Goal: Task Accomplishment & Management: Manage account settings

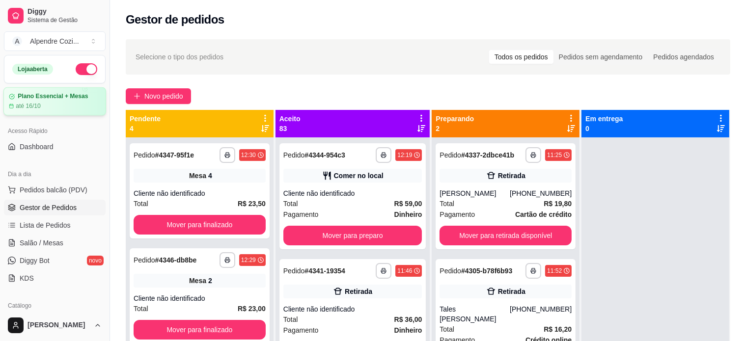
click at [59, 99] on article "Plano Essencial + Mesas" at bounding box center [53, 96] width 70 height 7
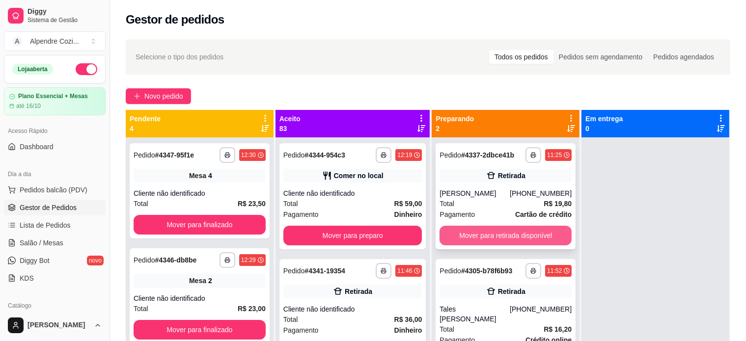
click at [503, 233] on button "Mover para retirada disponível" at bounding box center [506, 236] width 132 height 20
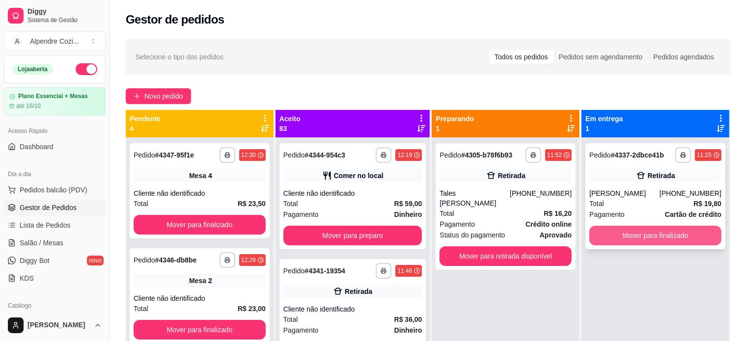
click at [646, 239] on button "Mover para finalizado" at bounding box center [655, 236] width 132 height 20
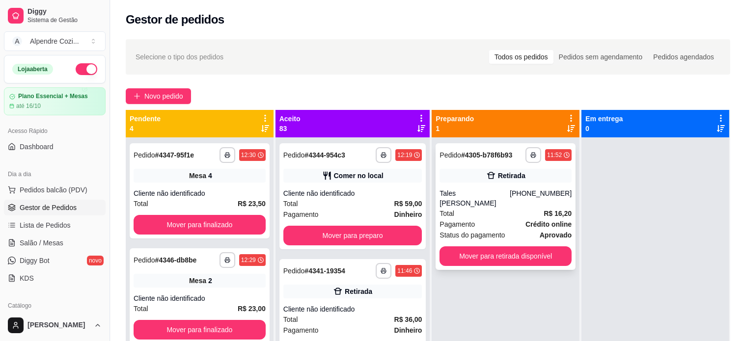
click at [482, 208] on div "Total R$ 16,20" at bounding box center [506, 213] width 132 height 11
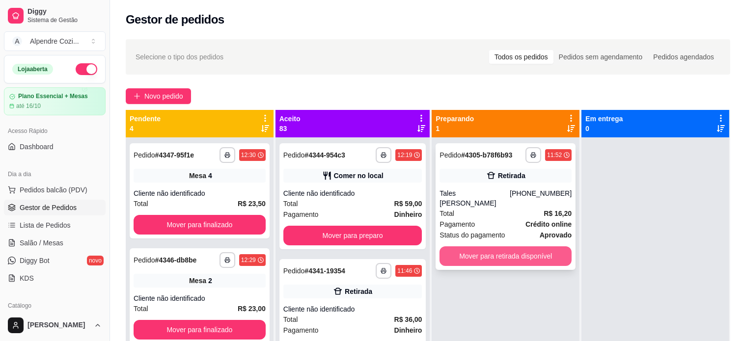
click at [491, 247] on button "Mover para retirada disponível" at bounding box center [506, 257] width 132 height 20
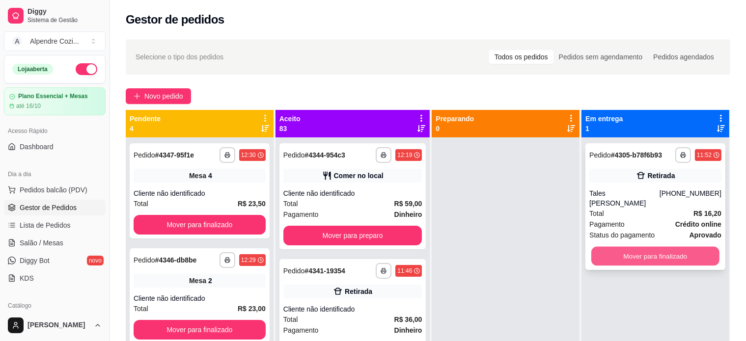
click at [637, 247] on button "Mover para finalizado" at bounding box center [655, 256] width 128 height 19
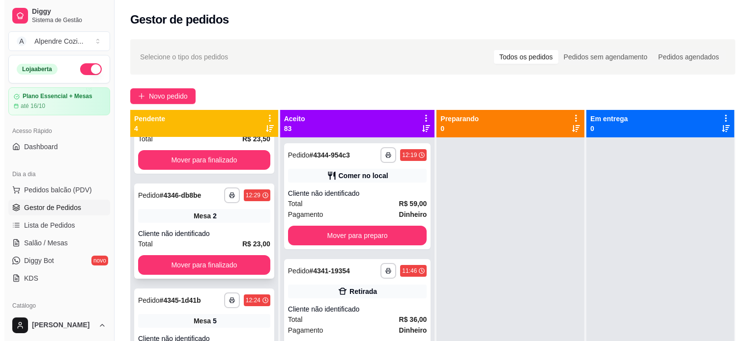
scroll to position [88, 0]
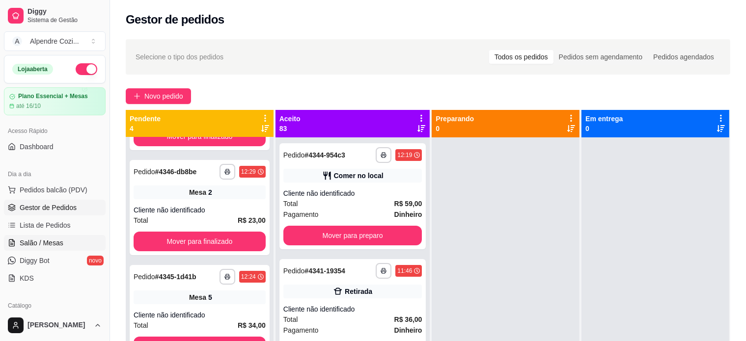
click at [24, 245] on span "Salão / Mesas" at bounding box center [42, 243] width 44 height 10
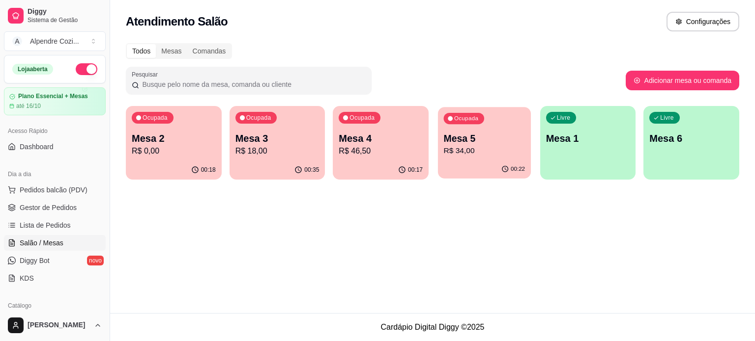
click at [483, 168] on div "00:22" at bounding box center [484, 169] width 93 height 19
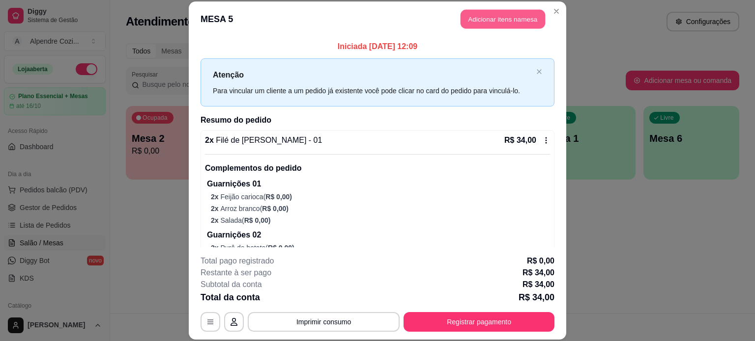
click at [508, 22] on button "Adicionar itens na mesa" at bounding box center [502, 19] width 84 height 19
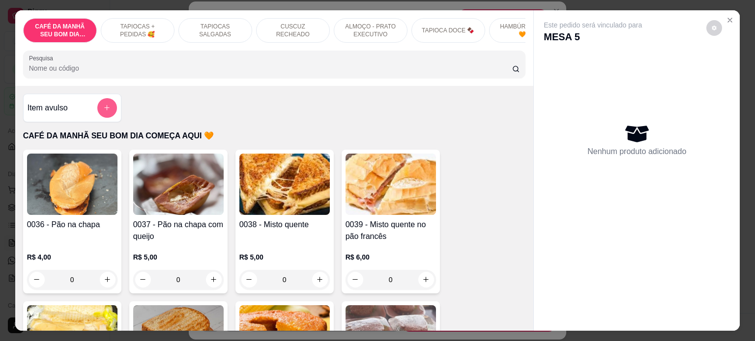
click at [106, 109] on icon "add-separate-item" at bounding box center [106, 107] width 7 height 7
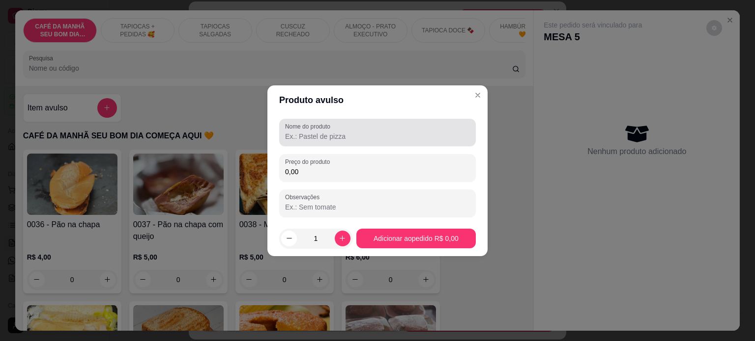
click at [339, 140] on input "Nome do produto" at bounding box center [377, 137] width 185 height 10
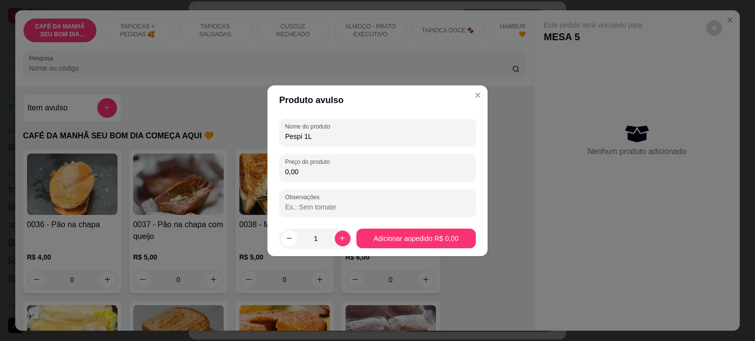
type input "Pespi 1L"
click at [344, 174] on input "0,00" at bounding box center [377, 172] width 185 height 10
type input "8,00"
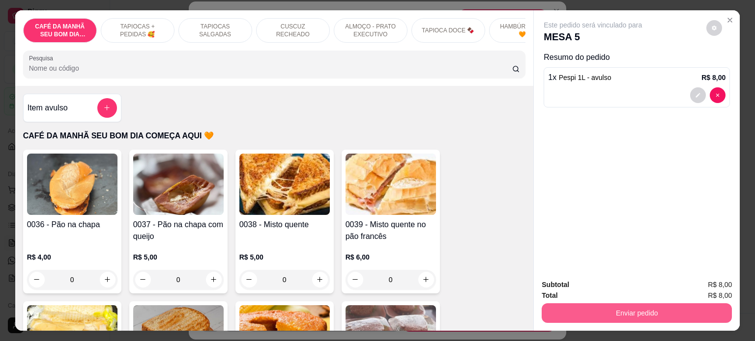
click at [646, 313] on button "Enviar pedido" at bounding box center [636, 314] width 190 height 20
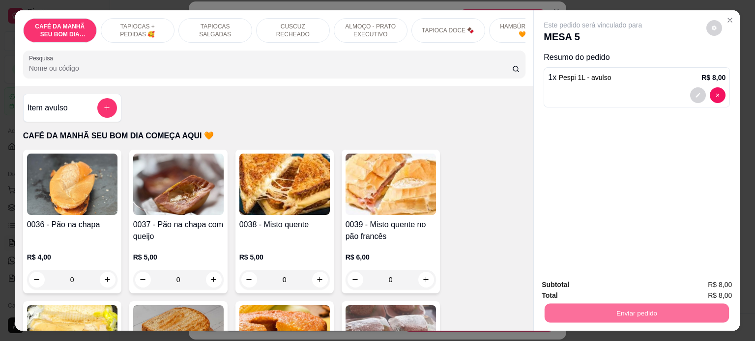
click at [630, 289] on button "Não registrar e enviar pedido" at bounding box center [604, 285] width 102 height 19
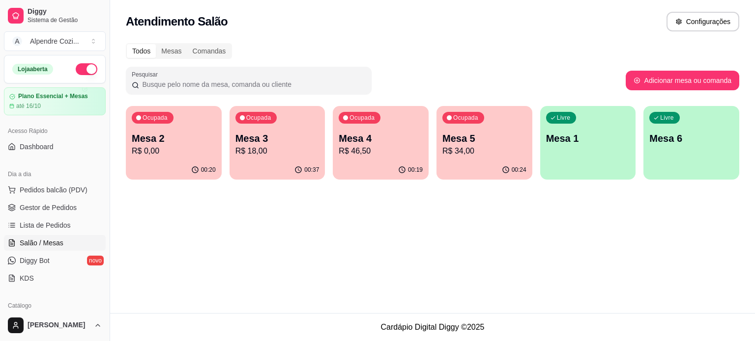
click at [163, 153] on p "R$ 0,00" at bounding box center [174, 151] width 84 height 12
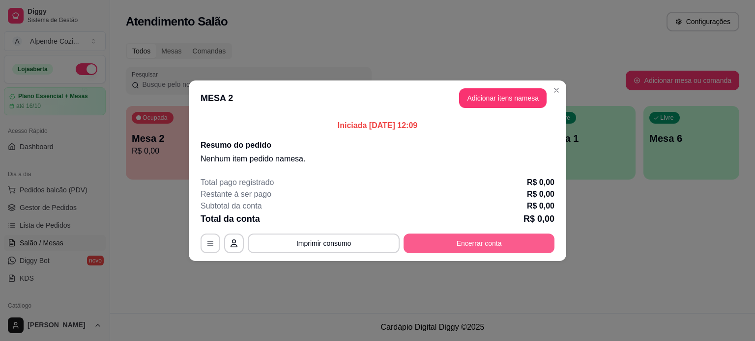
click at [451, 250] on button "Encerrar conta" at bounding box center [478, 244] width 151 height 20
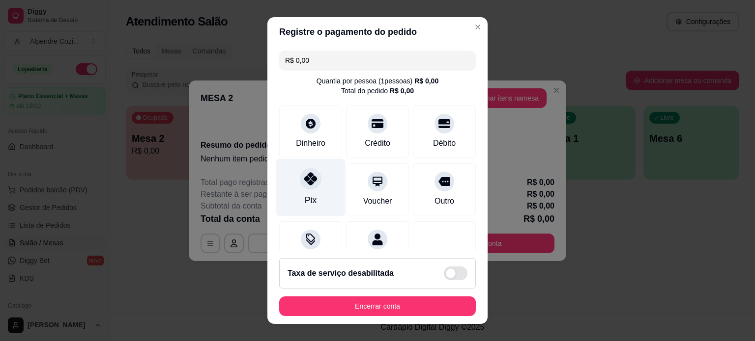
click at [304, 181] on icon at bounding box center [310, 178] width 13 height 13
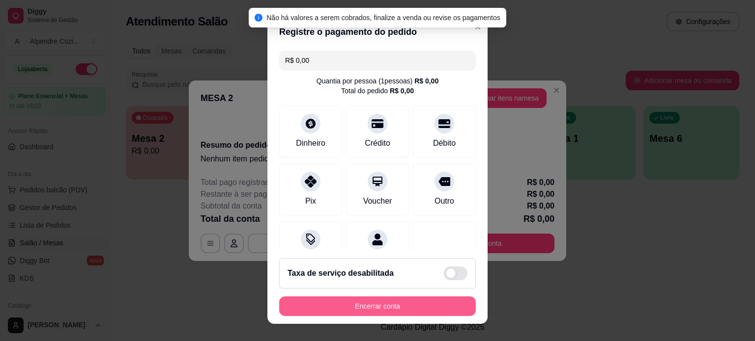
click at [394, 302] on button "Encerrar conta" at bounding box center [377, 307] width 196 height 20
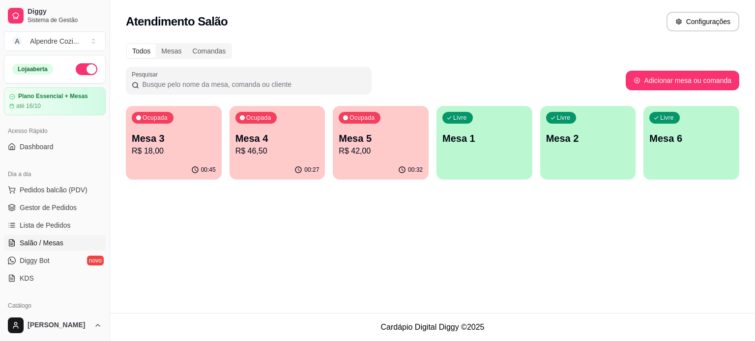
click at [333, 144] on div "Ocupada Mesa 3 R$ 18,00 00:45 Ocupada Mesa 4 R$ 46,50 00:27 Ocupada Mesa 5 R$ 4…" at bounding box center [432, 143] width 613 height 74
click at [377, 155] on p "R$ 42,00" at bounding box center [381, 150] width 82 height 11
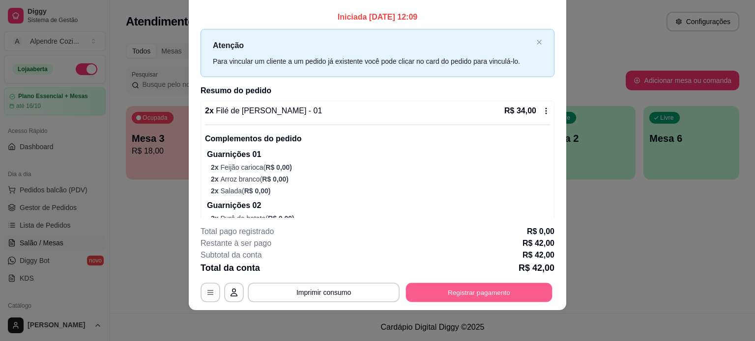
click at [466, 290] on button "Registrar pagamento" at bounding box center [479, 292] width 146 height 19
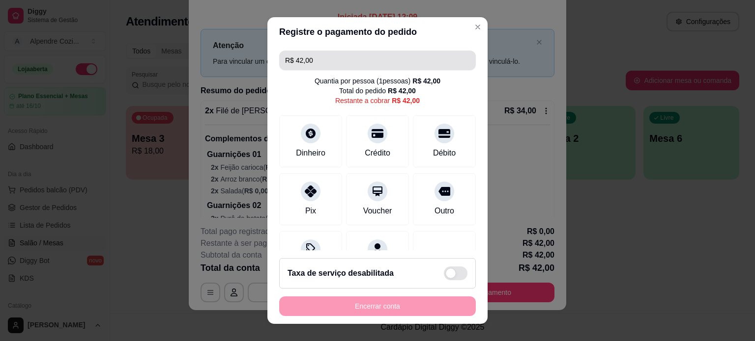
click at [319, 65] on input "R$ 42,00" at bounding box center [377, 61] width 185 height 20
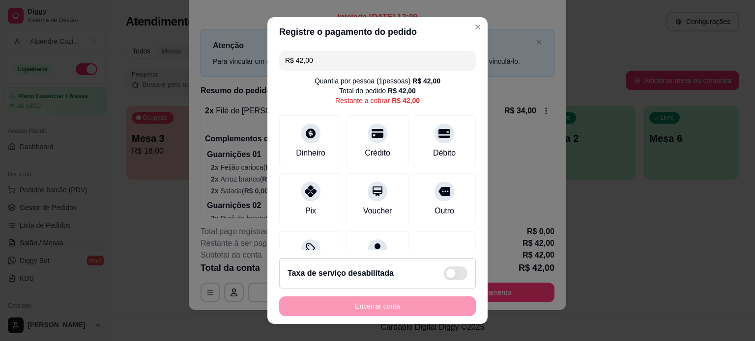
click at [319, 65] on input "R$ 42,00" at bounding box center [377, 61] width 185 height 20
click at [430, 141] on div "Débito" at bounding box center [444, 139] width 69 height 57
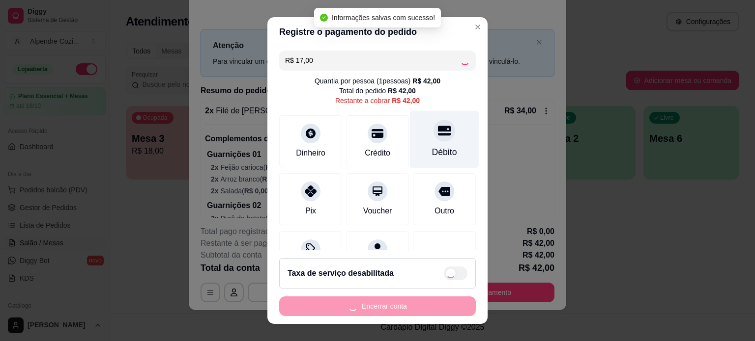
type input "R$ 25,00"
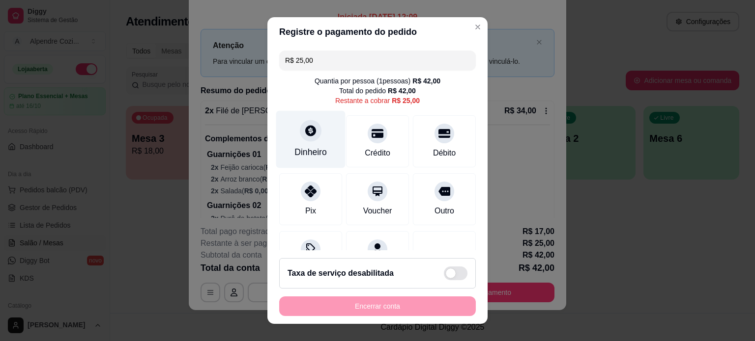
click at [301, 139] on div at bounding box center [311, 131] width 22 height 22
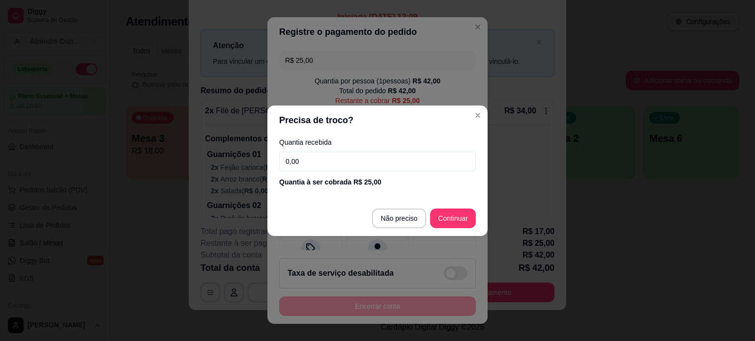
click at [314, 163] on input "0,00" at bounding box center [377, 162] width 196 height 20
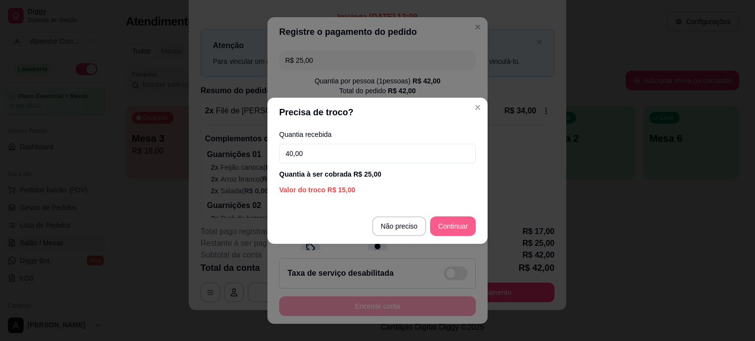
type input "40,00"
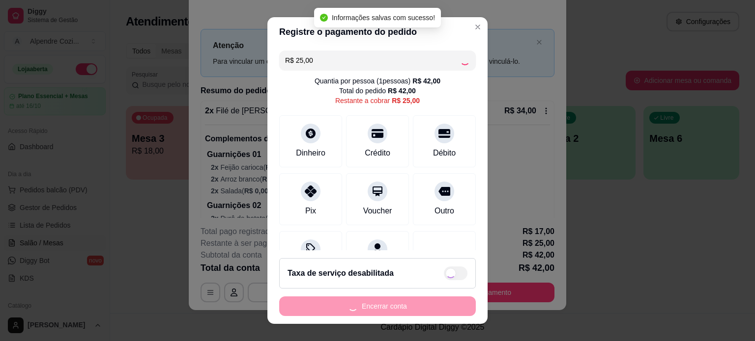
type input "R$ 0,00"
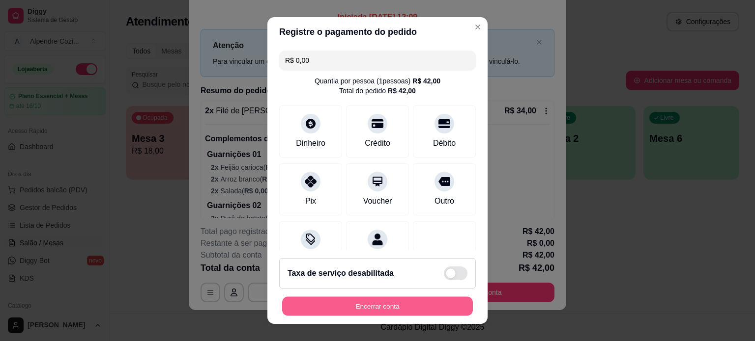
click at [397, 304] on button "Encerrar conta" at bounding box center [377, 306] width 191 height 19
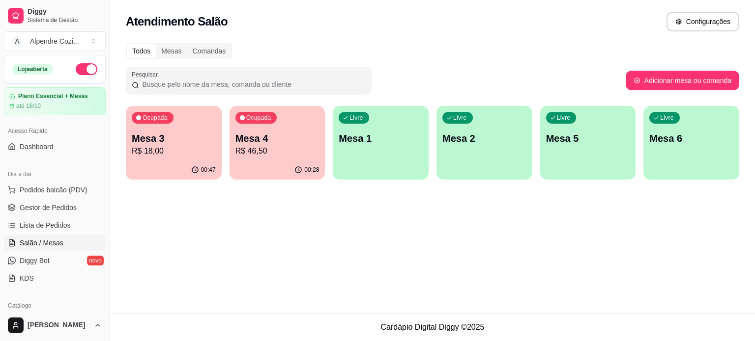
click at [271, 151] on p "R$ 46,50" at bounding box center [277, 151] width 84 height 12
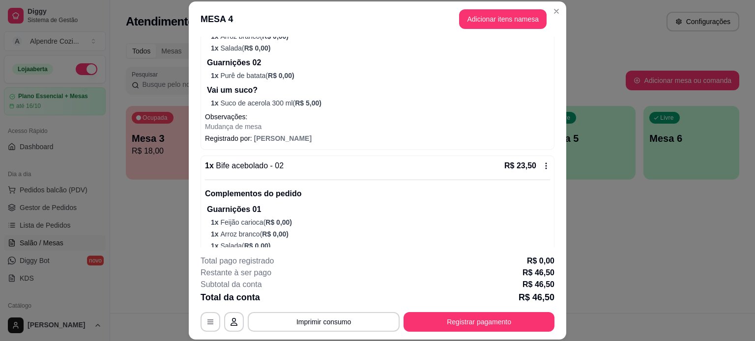
scroll to position [276, 0]
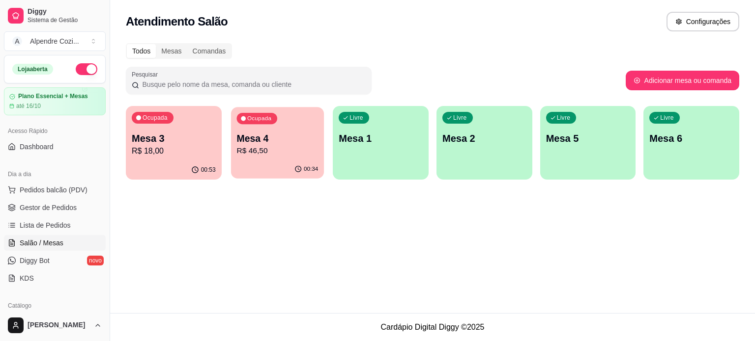
click at [257, 147] on p "R$ 46,50" at bounding box center [277, 150] width 82 height 11
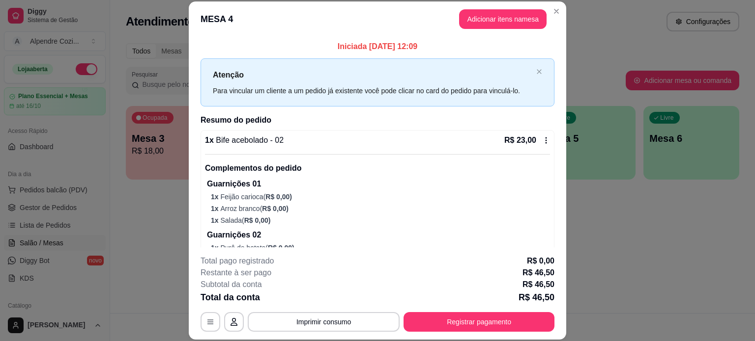
scroll to position [49, 0]
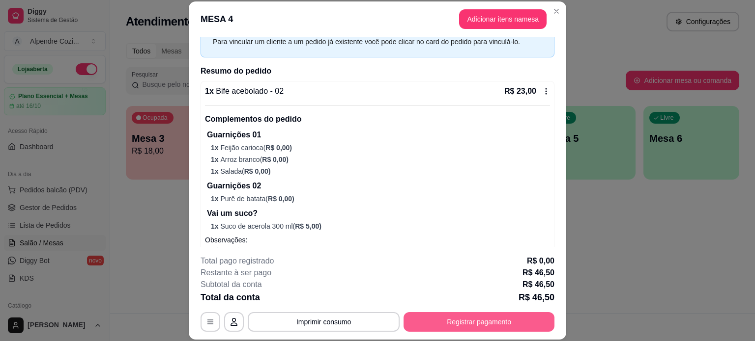
click at [439, 325] on button "Registrar pagamento" at bounding box center [478, 322] width 151 height 20
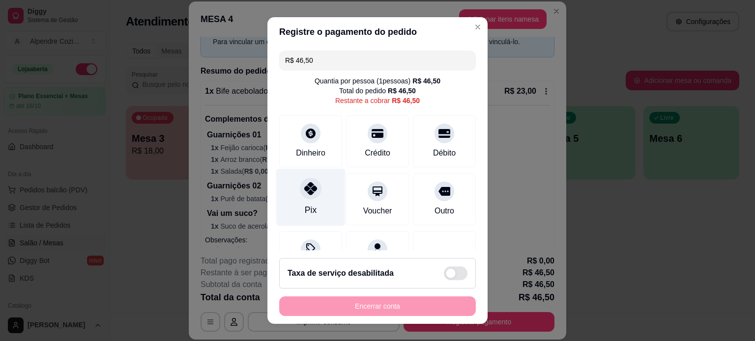
click at [303, 203] on div "Pix" at bounding box center [310, 196] width 69 height 57
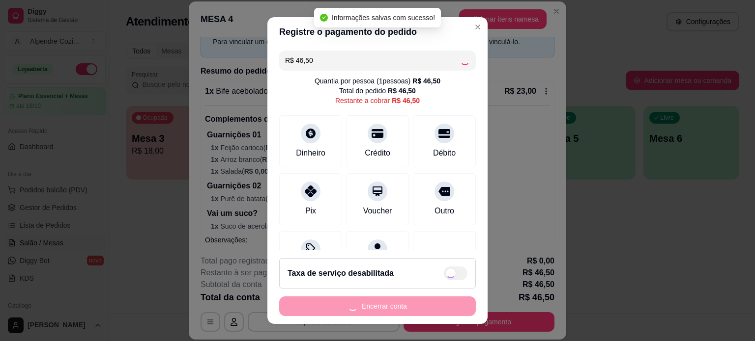
type input "R$ 0,00"
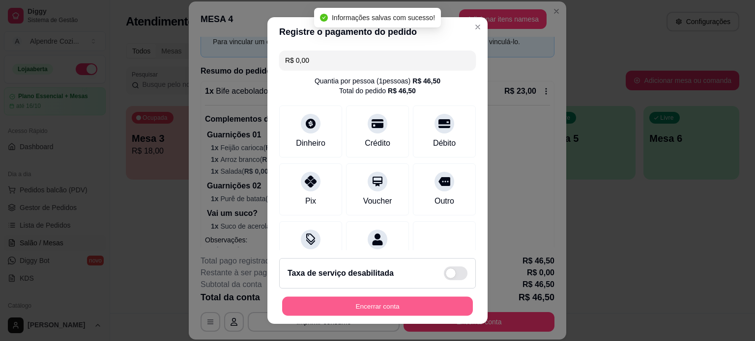
click at [365, 306] on button "Encerrar conta" at bounding box center [377, 306] width 191 height 19
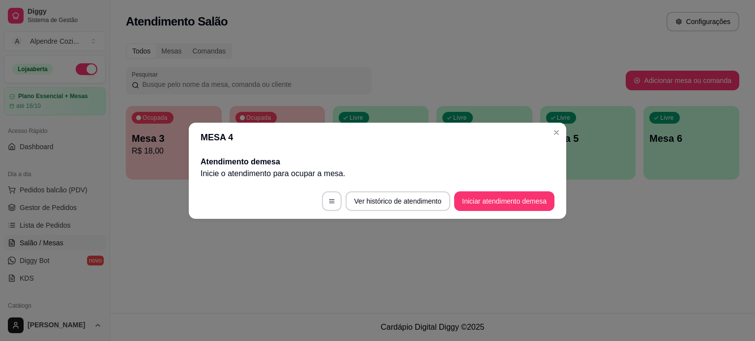
scroll to position [0, 0]
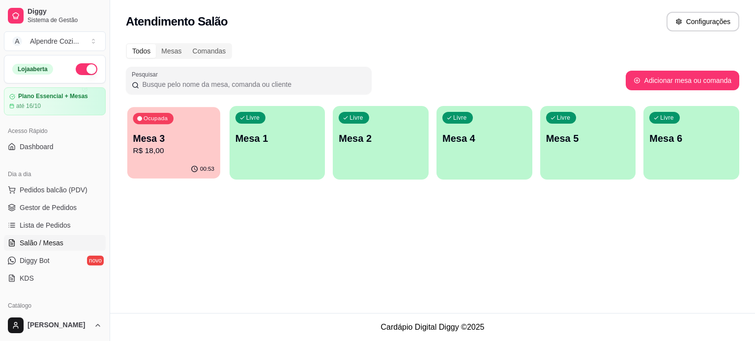
click at [144, 138] on p "Mesa 3" at bounding box center [174, 138] width 82 height 13
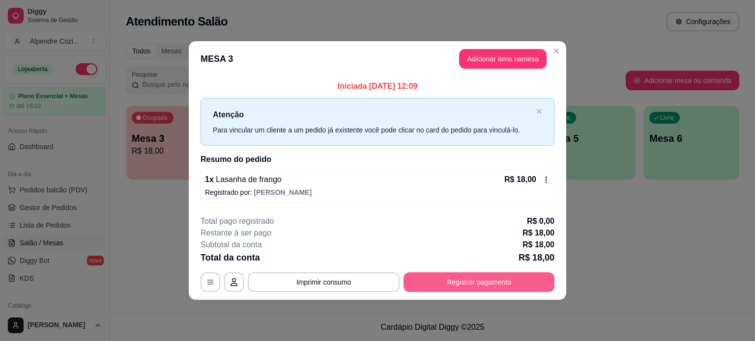
click at [465, 278] on button "Registrar pagamento" at bounding box center [478, 283] width 151 height 20
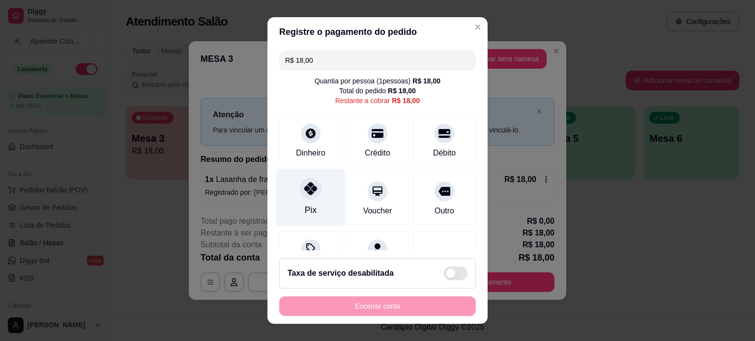
click at [304, 186] on icon at bounding box center [310, 188] width 13 height 13
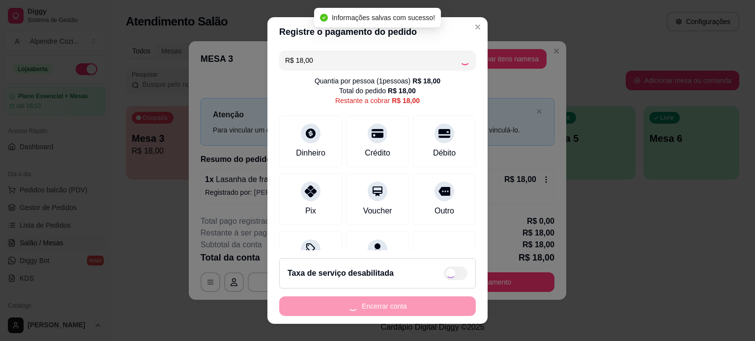
type input "R$ 0,00"
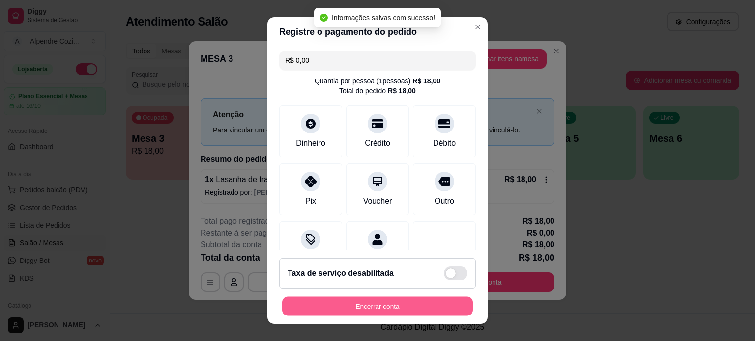
click at [358, 305] on button "Encerrar conta" at bounding box center [377, 306] width 191 height 19
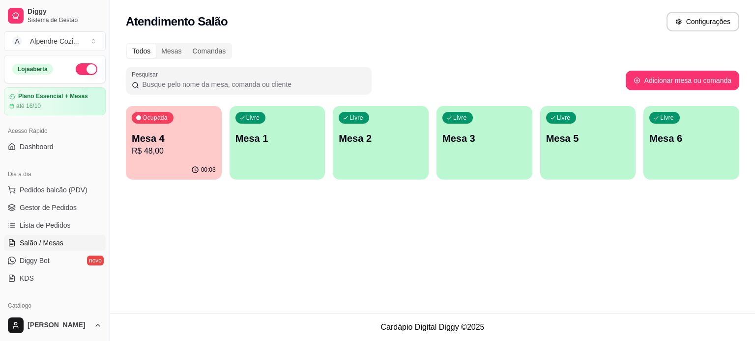
click at [189, 135] on p "Mesa 4" at bounding box center [174, 139] width 84 height 14
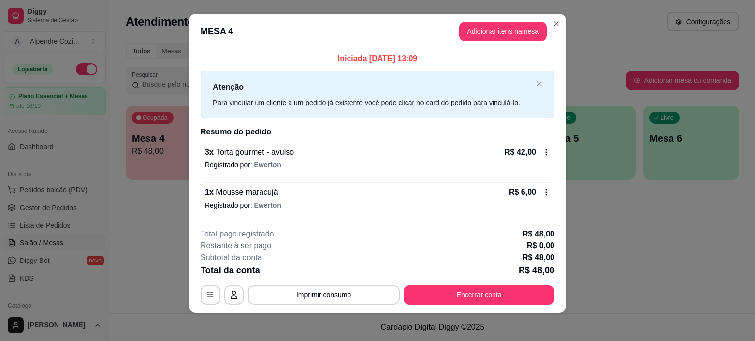
scroll to position [10, 0]
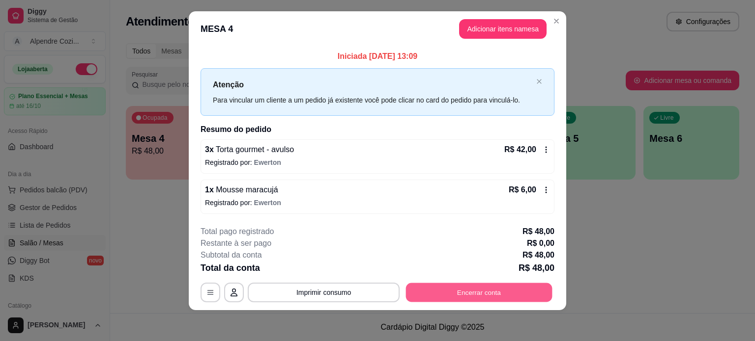
click at [480, 286] on button "Encerrar conta" at bounding box center [479, 292] width 146 height 19
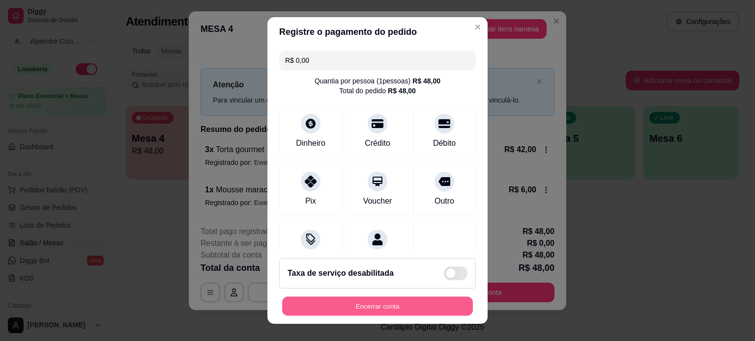
click at [375, 300] on button "Encerrar conta" at bounding box center [377, 306] width 191 height 19
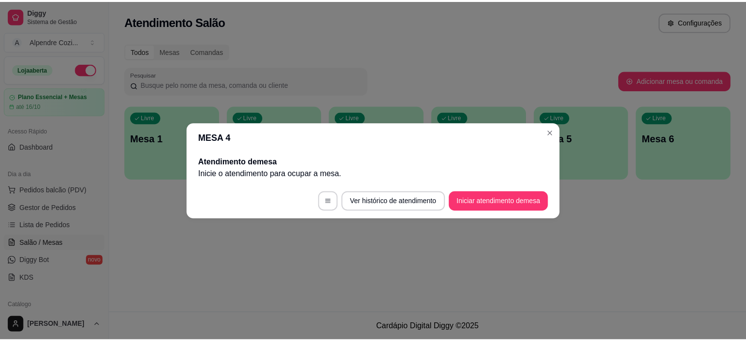
scroll to position [0, 0]
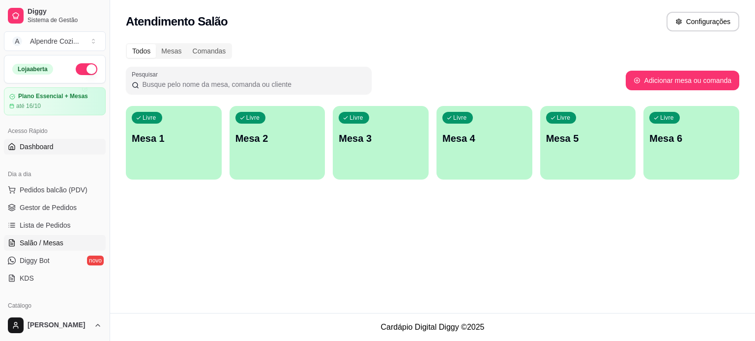
click at [45, 144] on span "Dashboard" at bounding box center [37, 147] width 34 height 10
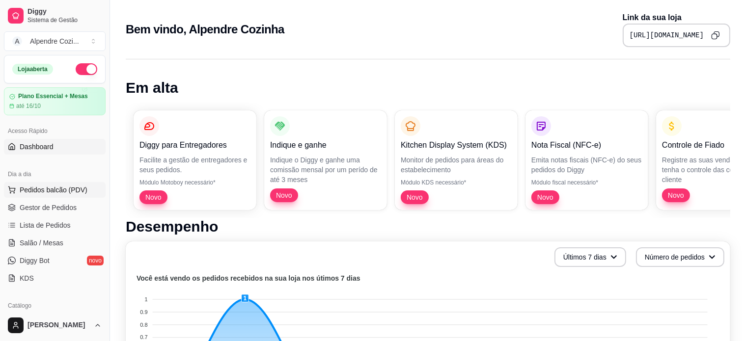
click at [39, 187] on span "Pedidos balcão (PDV)" at bounding box center [54, 190] width 68 height 10
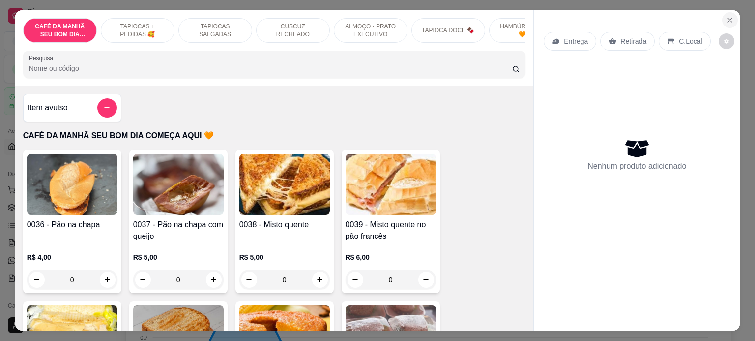
click at [726, 16] on icon "Close" at bounding box center [730, 20] width 8 height 8
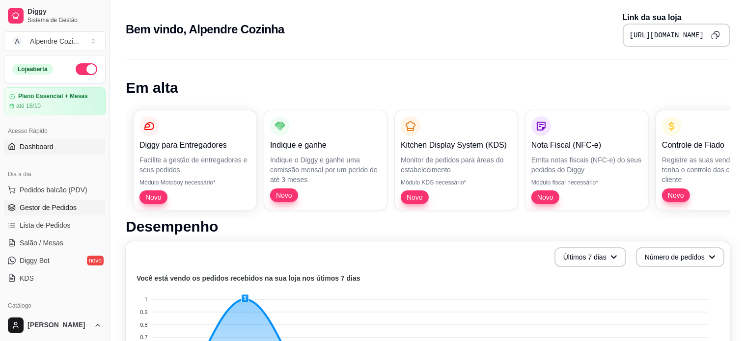
click at [50, 209] on span "Gestor de Pedidos" at bounding box center [48, 208] width 57 height 10
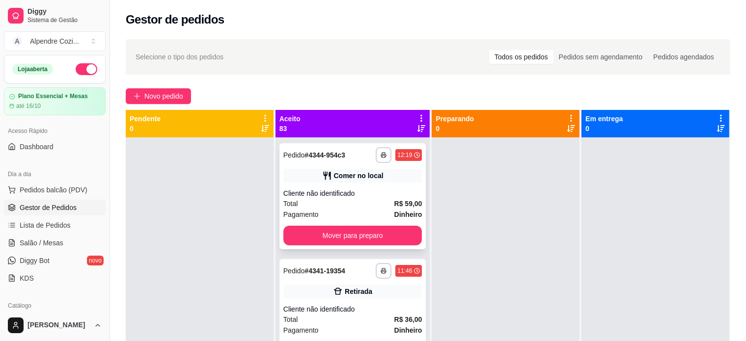
click at [358, 199] on div "Total R$ 59,00" at bounding box center [352, 203] width 139 height 11
